Goal: Information Seeking & Learning: Learn about a topic

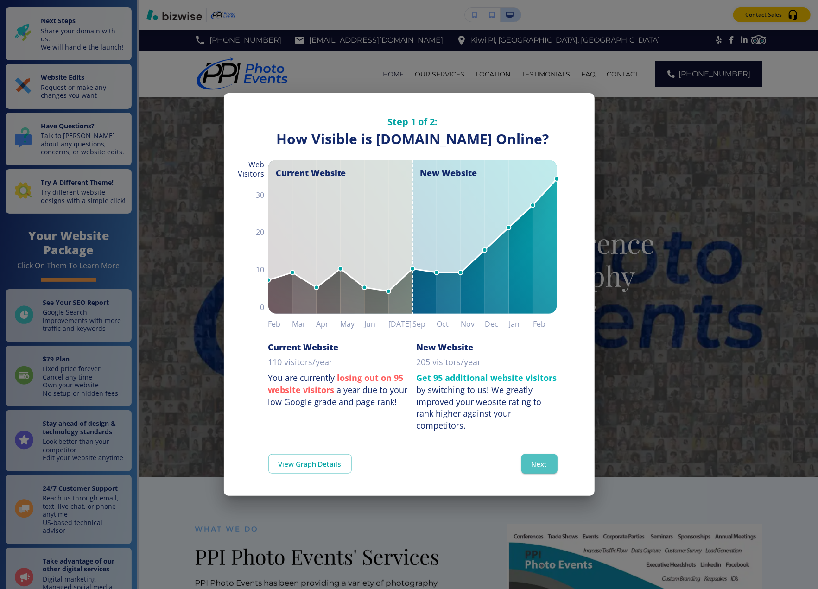
click at [539, 471] on button "Next" at bounding box center [539, 463] width 36 height 19
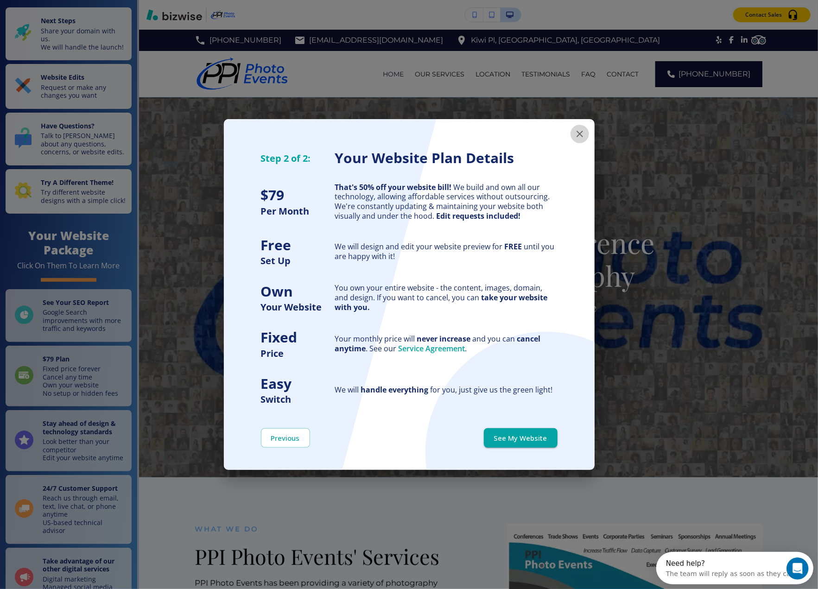
click at [579, 134] on icon "button" at bounding box center [579, 134] width 6 height 6
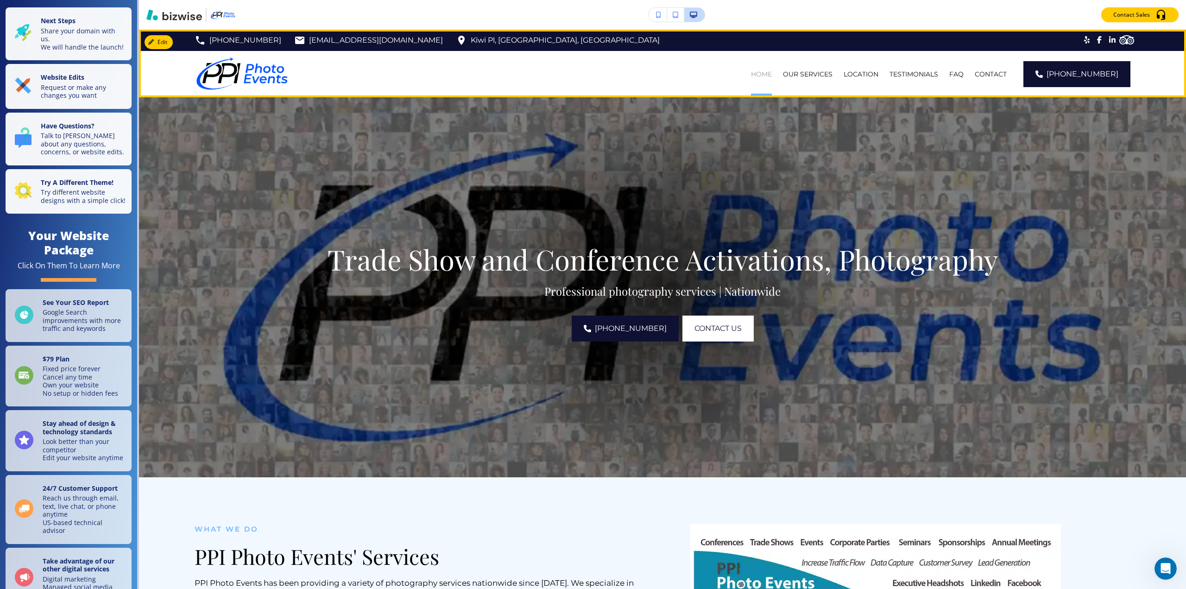
click at [767, 73] on p "HOME" at bounding box center [761, 74] width 21 height 9
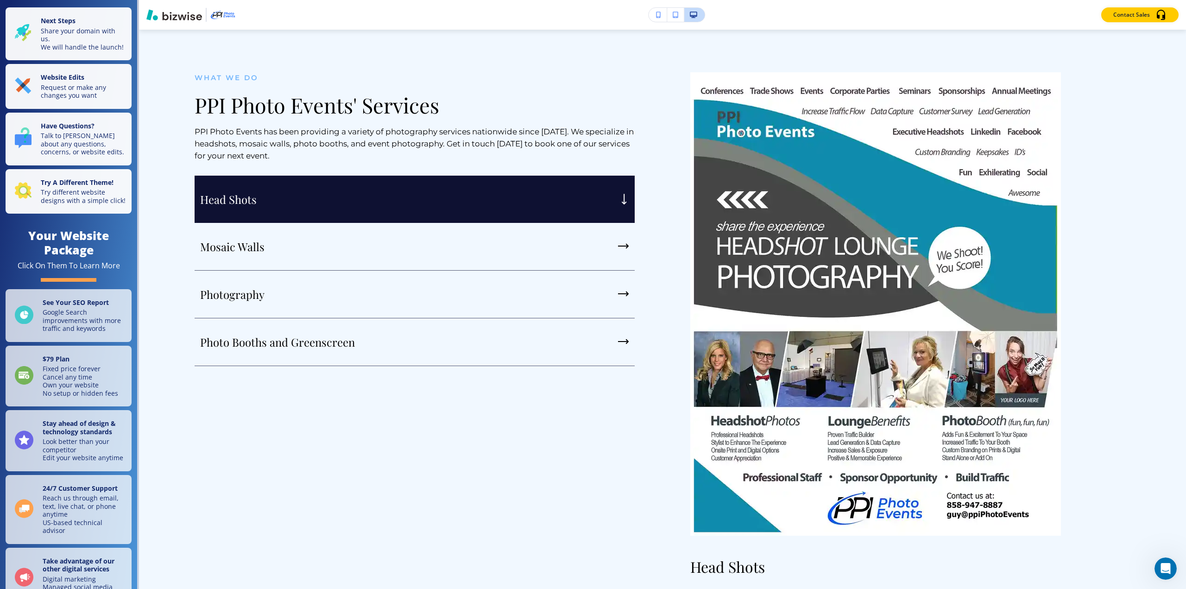
scroll to position [444, 0]
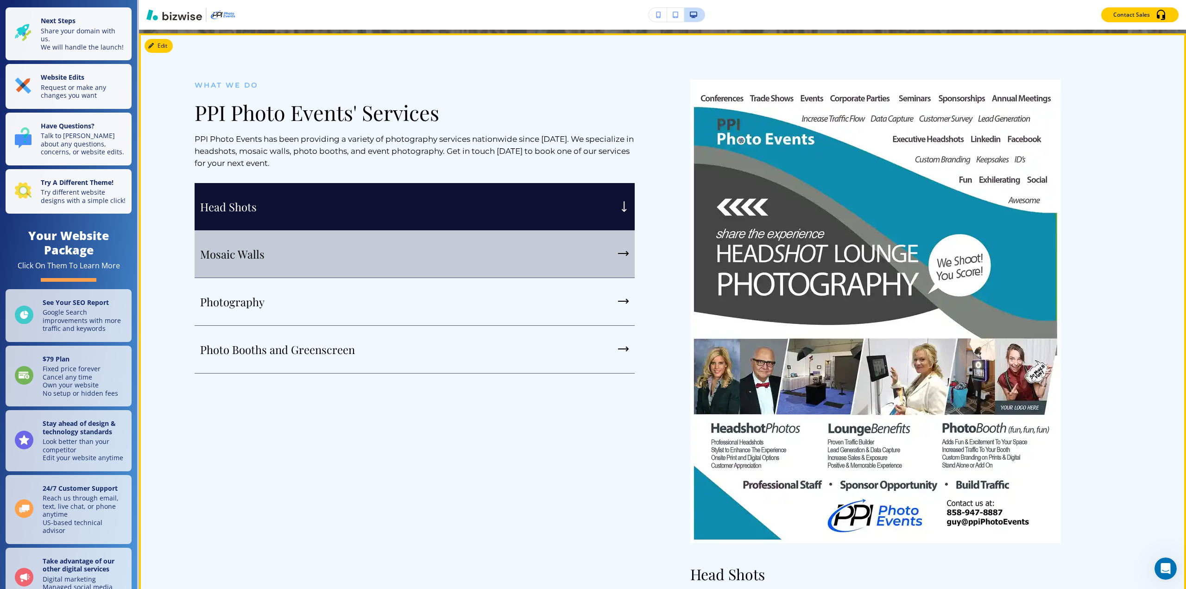
click at [248, 254] on p "Mosaic Walls" at bounding box center [232, 254] width 64 height 14
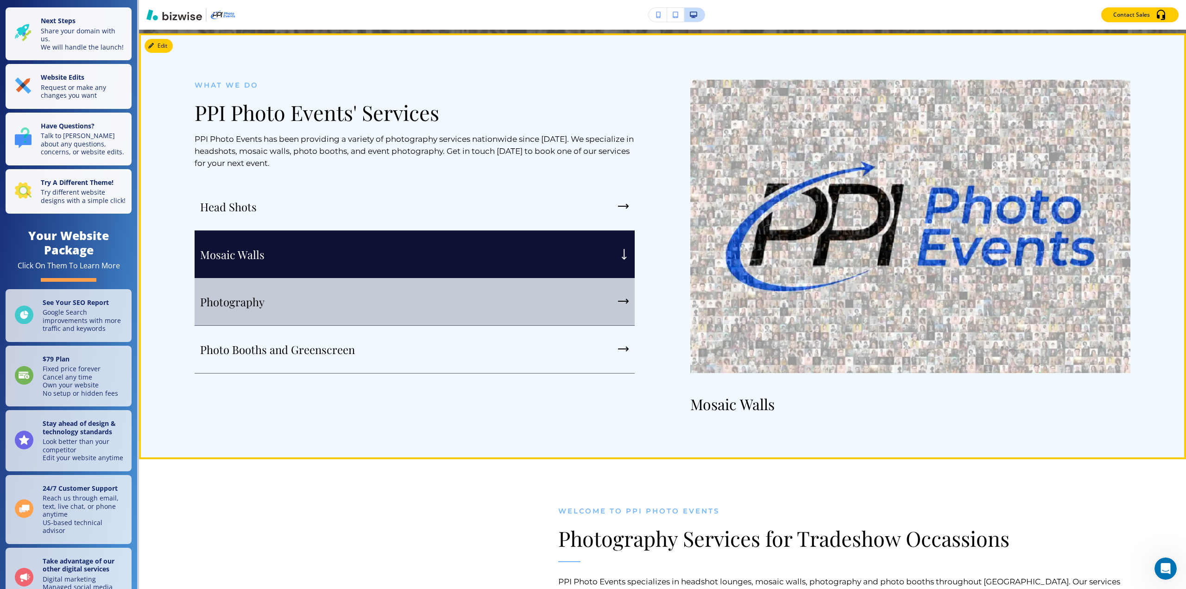
click at [238, 302] on p "Photography" at bounding box center [232, 302] width 64 height 14
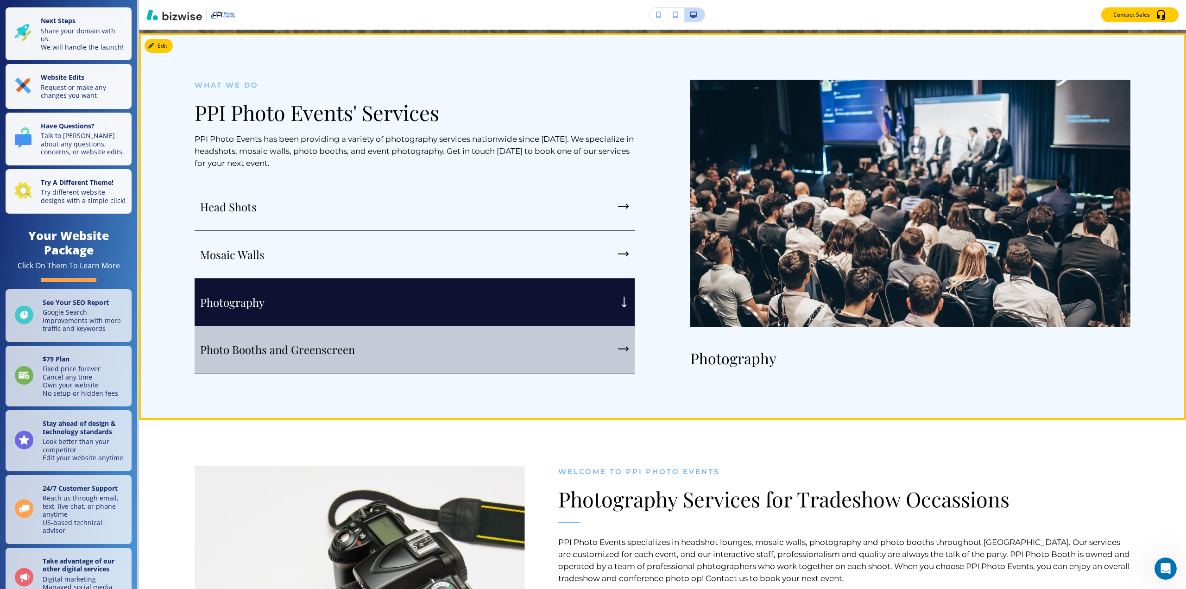
click at [263, 346] on p "Photo Booths and Greenscreen" at bounding box center [277, 349] width 155 height 14
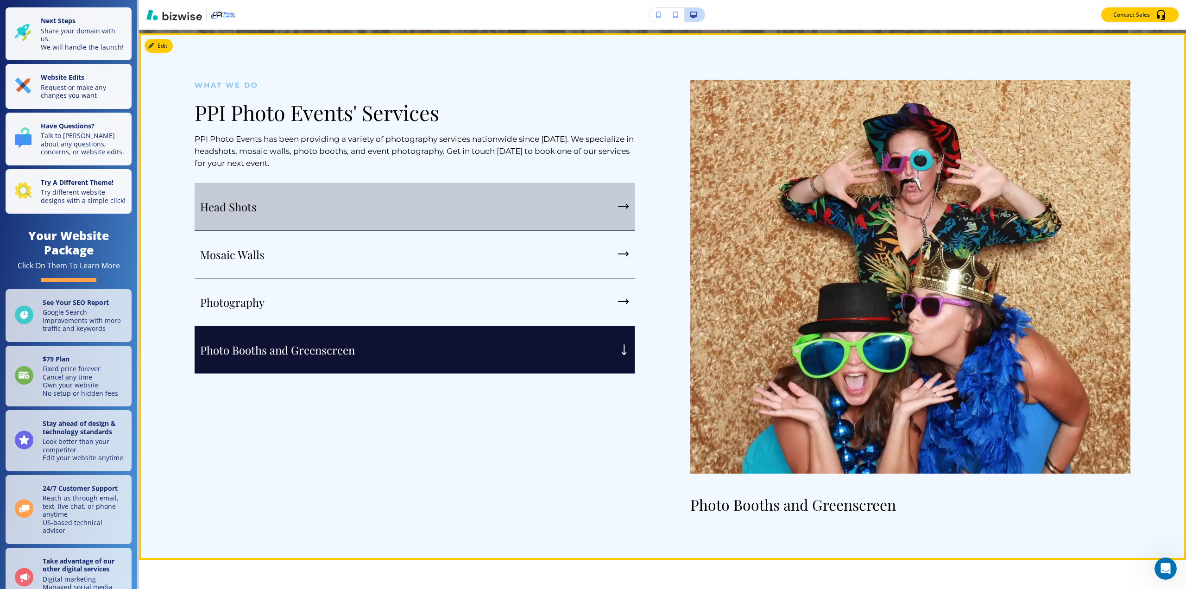
click at [230, 205] on p "Head Shots" at bounding box center [228, 207] width 57 height 14
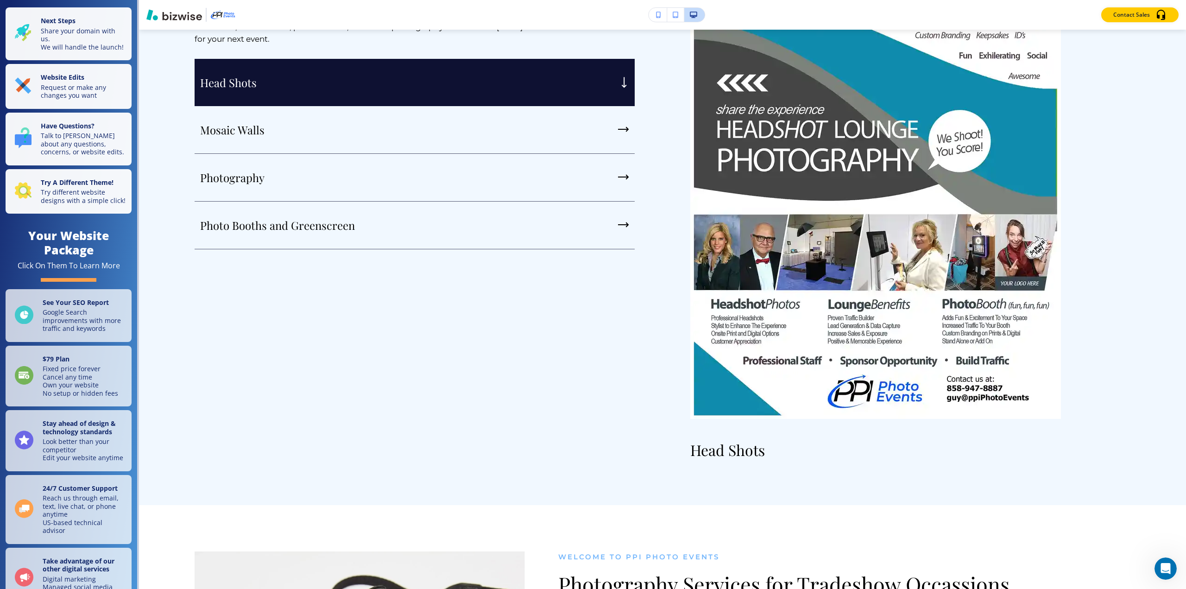
scroll to position [564, 0]
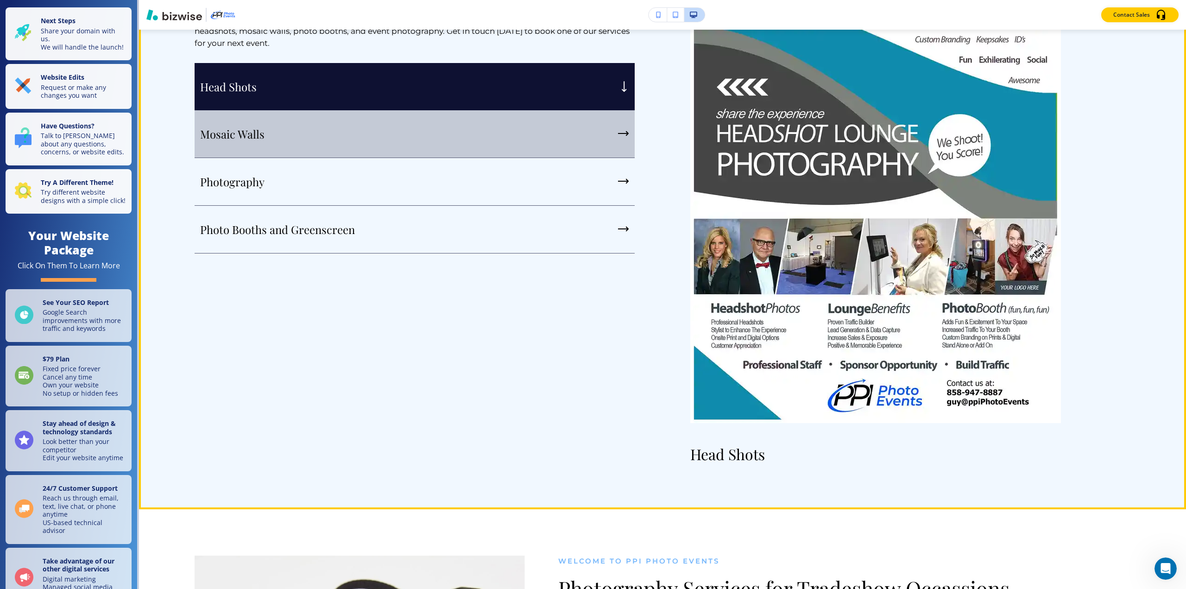
click at [259, 127] on p "Mosaic Walls" at bounding box center [232, 134] width 64 height 14
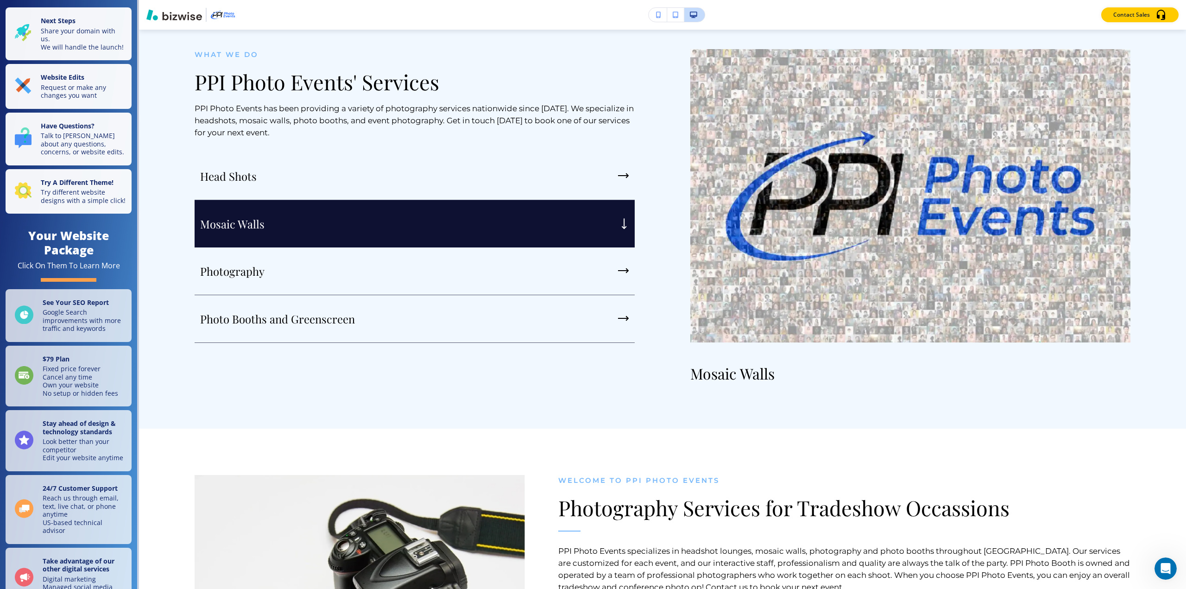
scroll to position [479, 0]
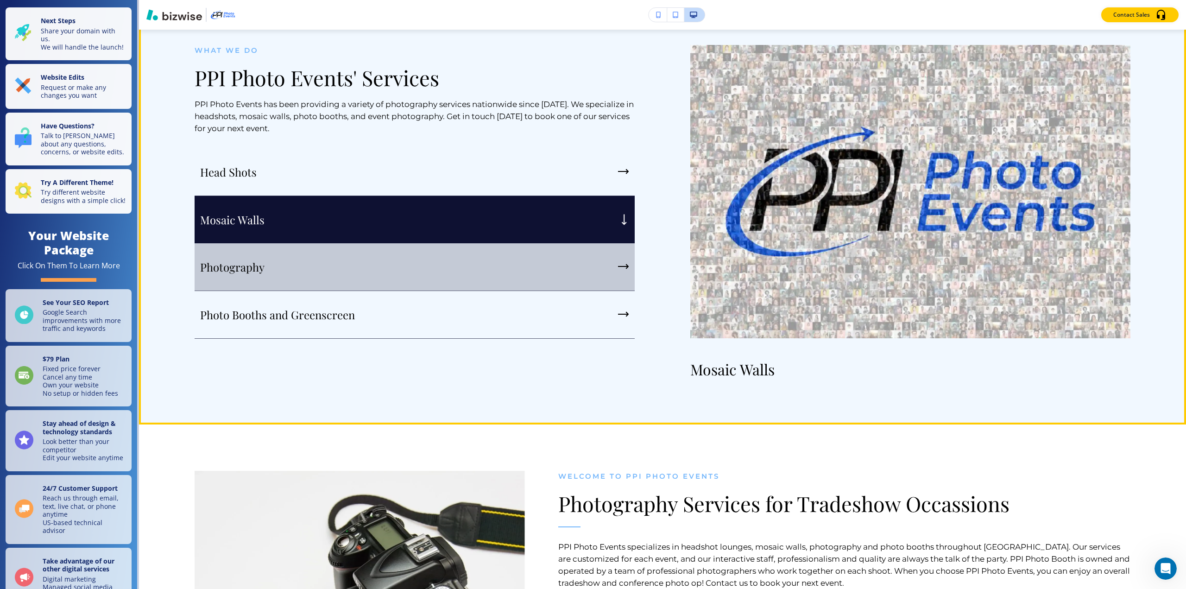
click at [247, 264] on p "Photography" at bounding box center [232, 267] width 64 height 14
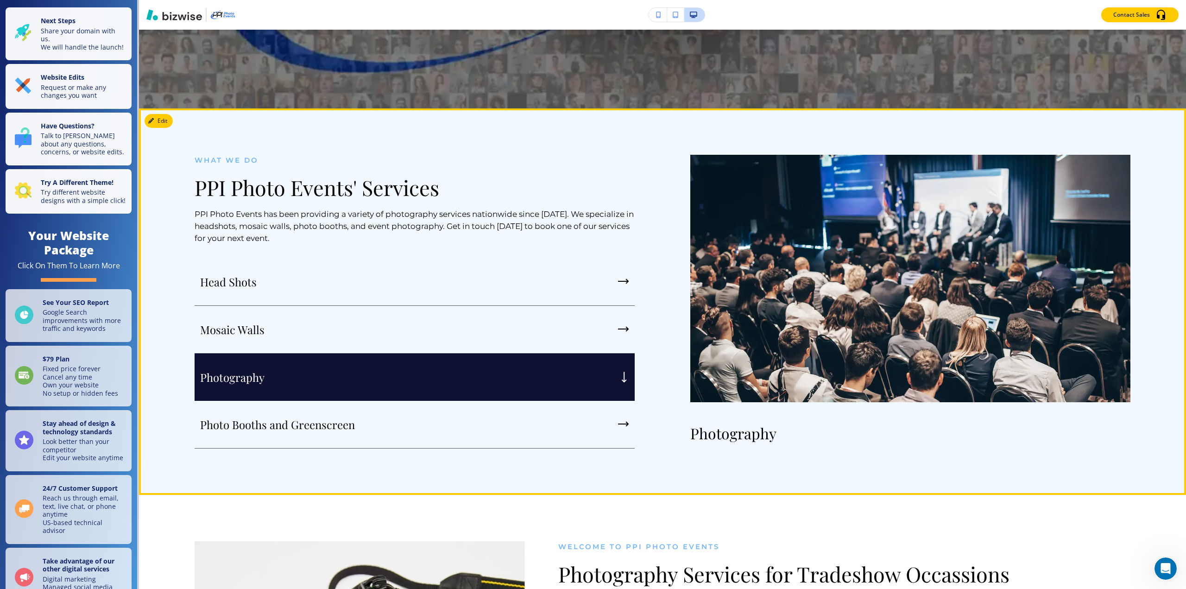
scroll to position [340, 0]
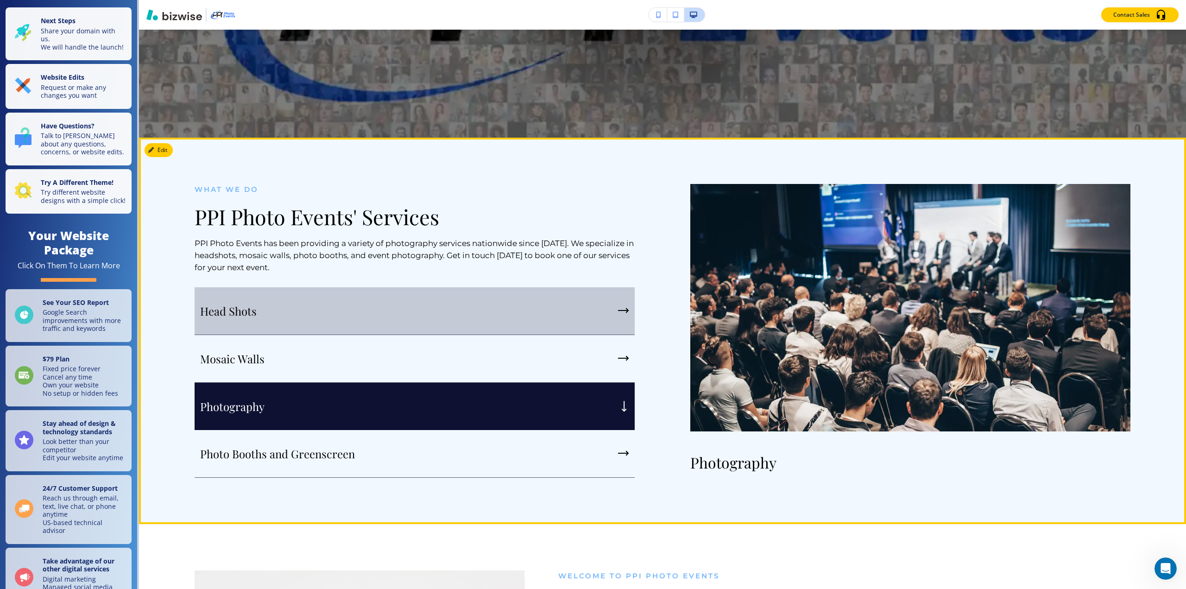
click at [242, 311] on p "Head Shots" at bounding box center [228, 311] width 57 height 14
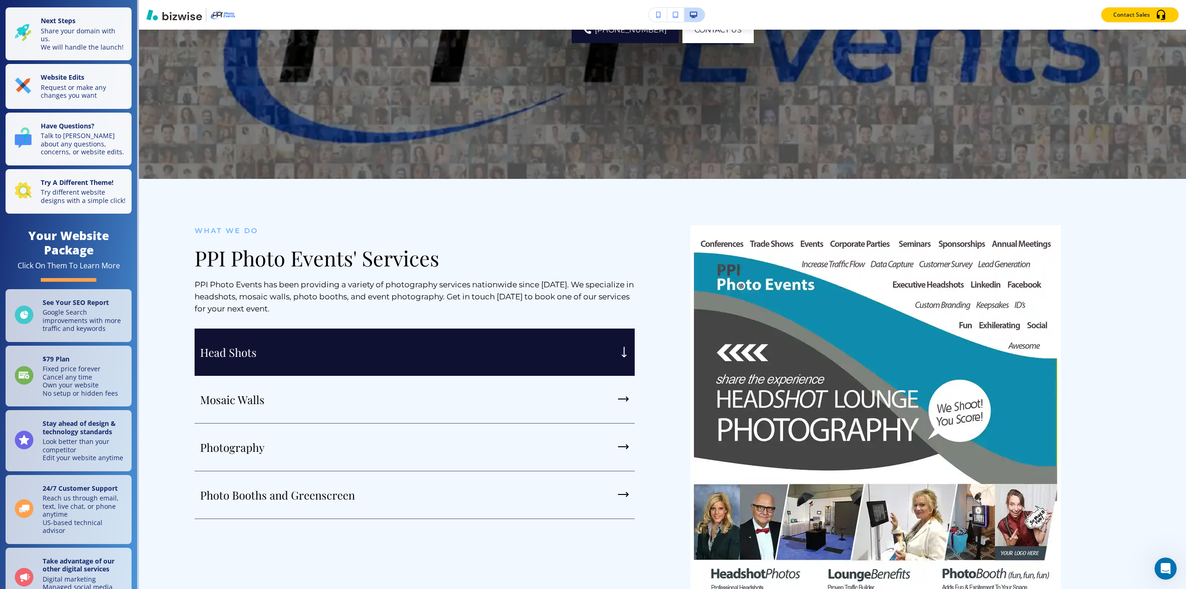
scroll to position [303, 0]
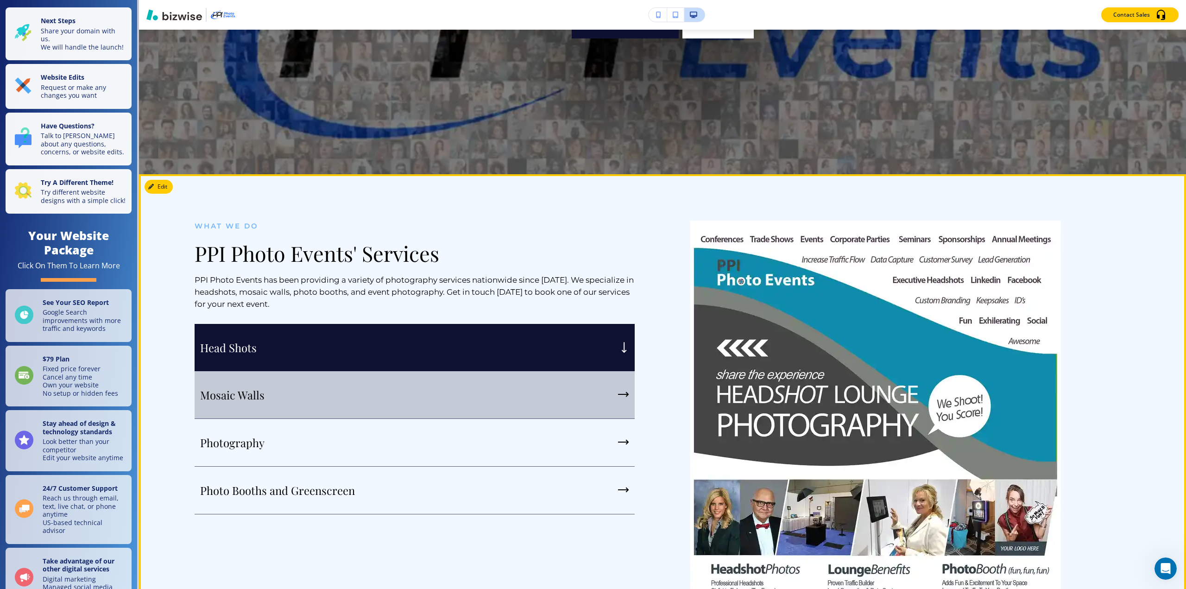
click at [249, 389] on p "Mosaic Walls" at bounding box center [232, 395] width 64 height 14
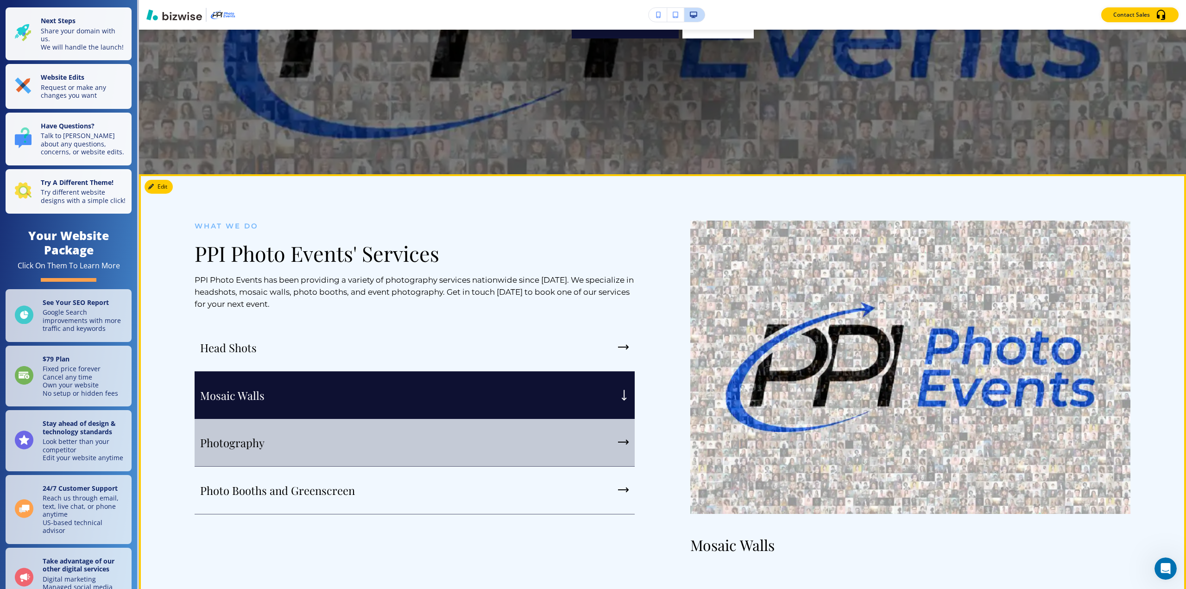
click at [248, 441] on p "Photography" at bounding box center [232, 443] width 64 height 14
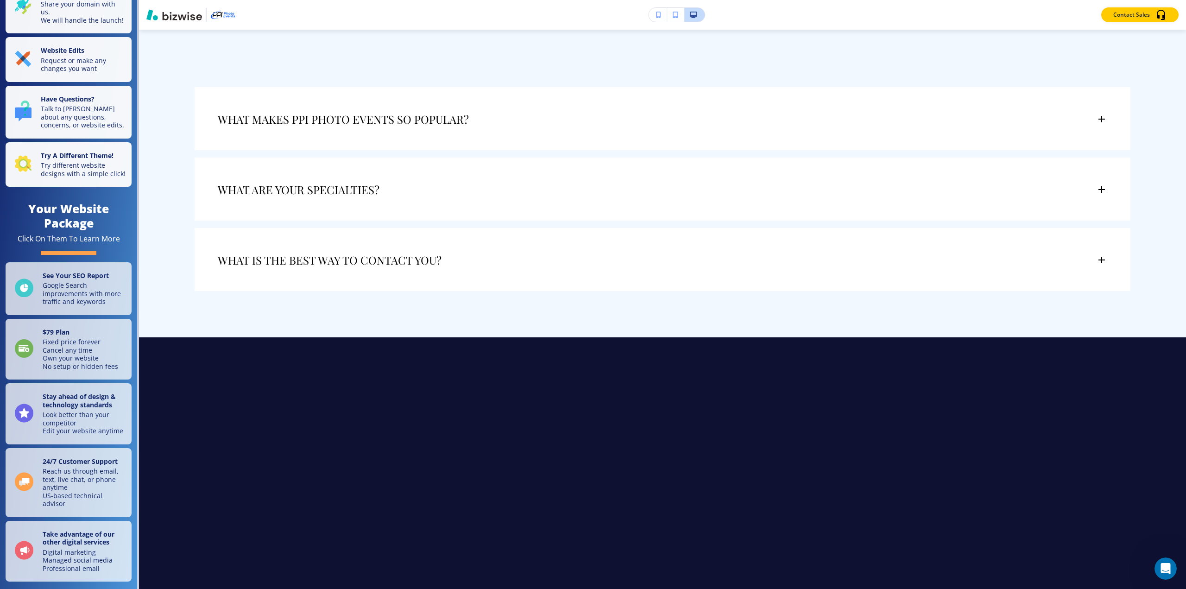
scroll to position [53, 0]
